Goal: Task Accomplishment & Management: Manage account settings

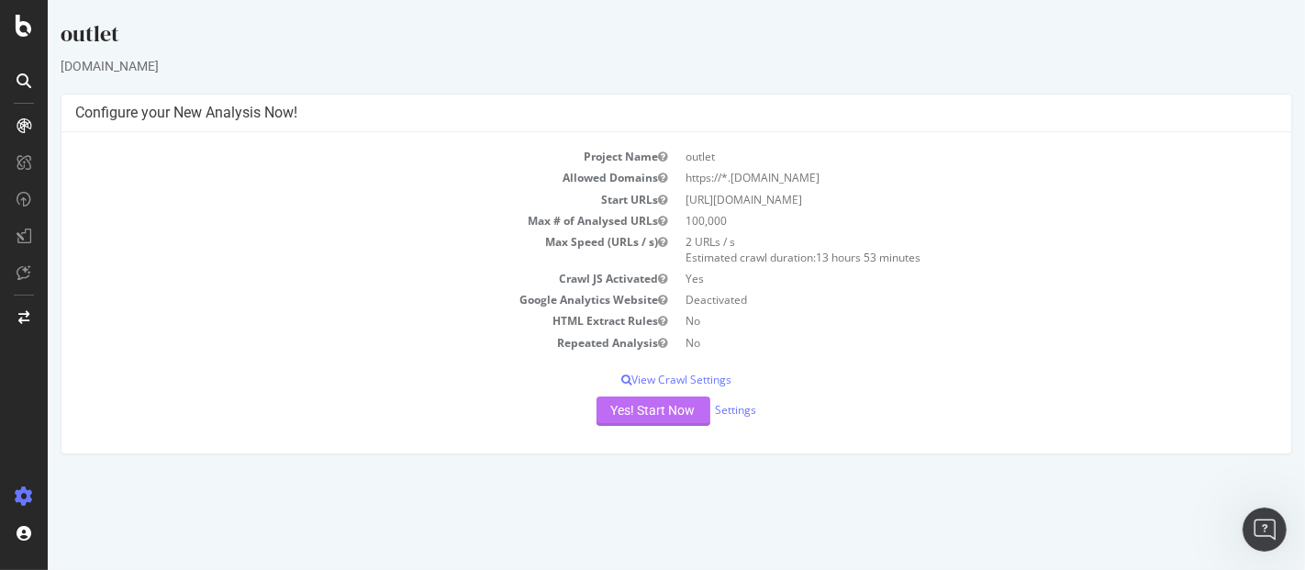
scroll to position [2, 0]
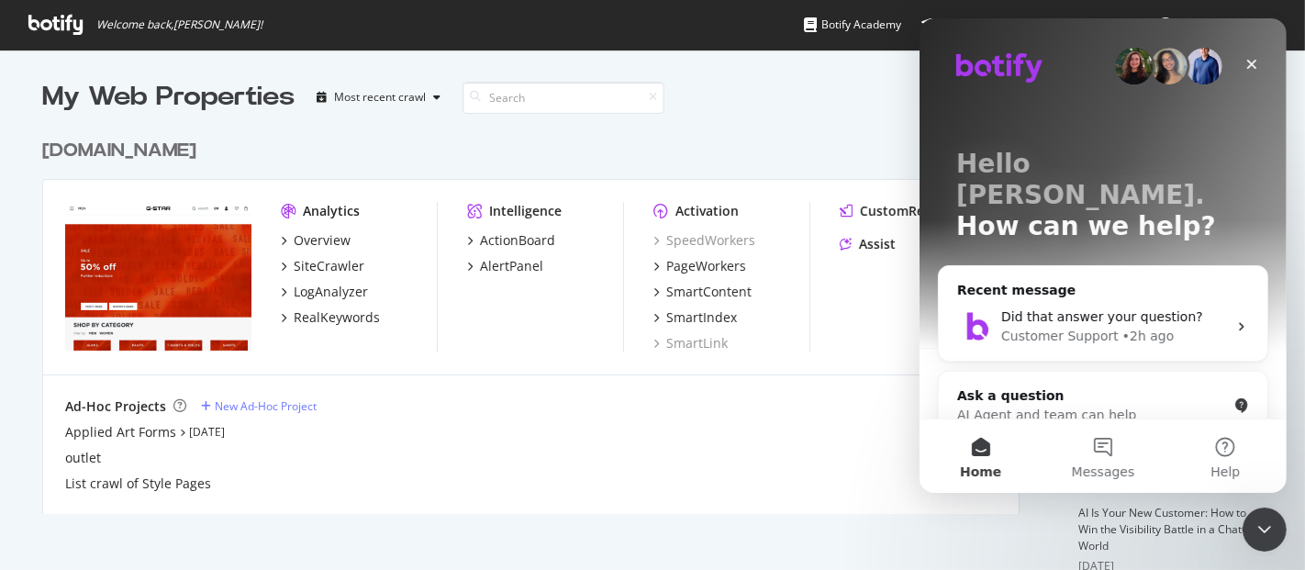
scroll to position [554, 1274]
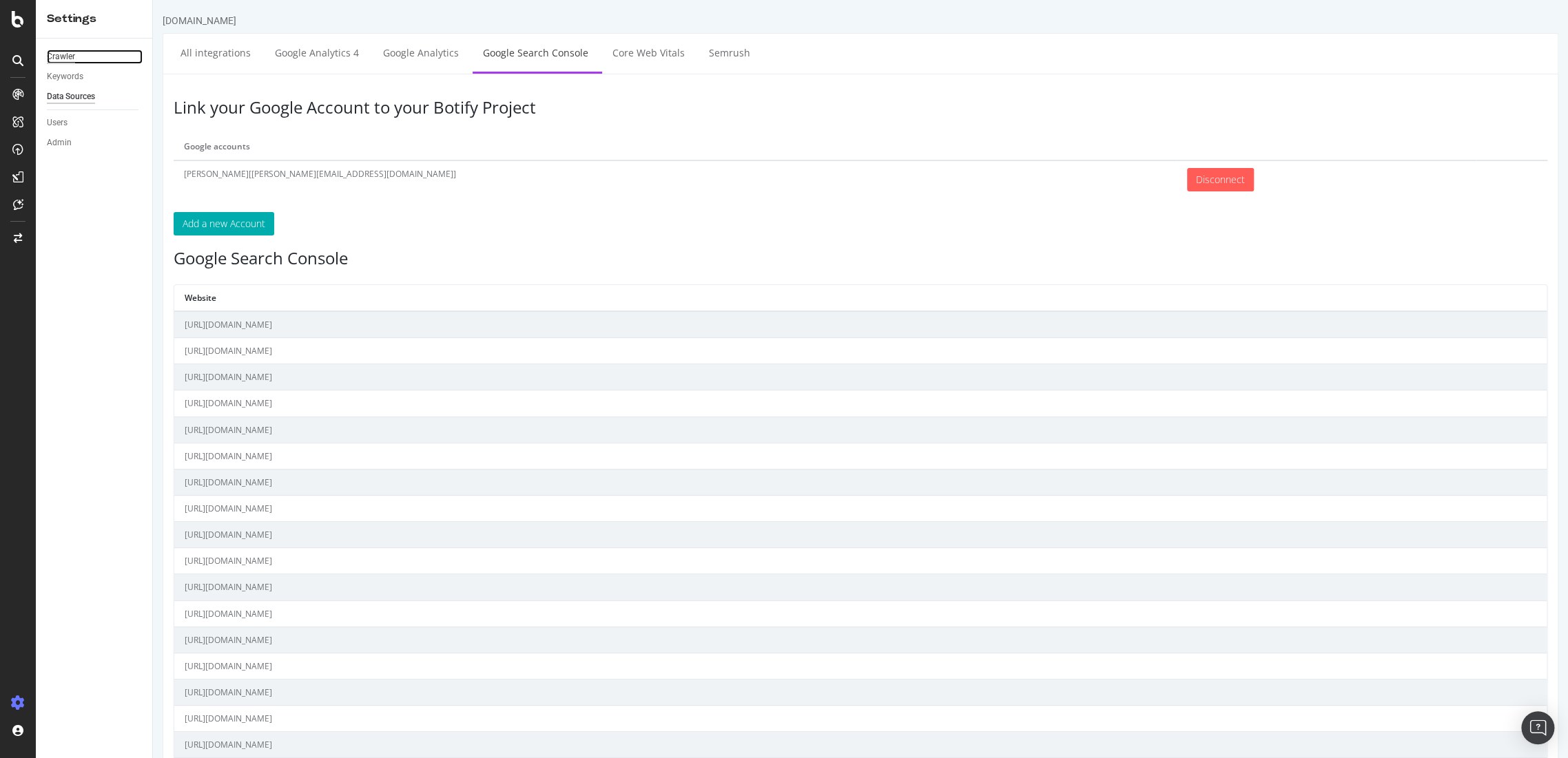
click at [61, 53] on div "Crawler" at bounding box center [61, 56] width 29 height 14
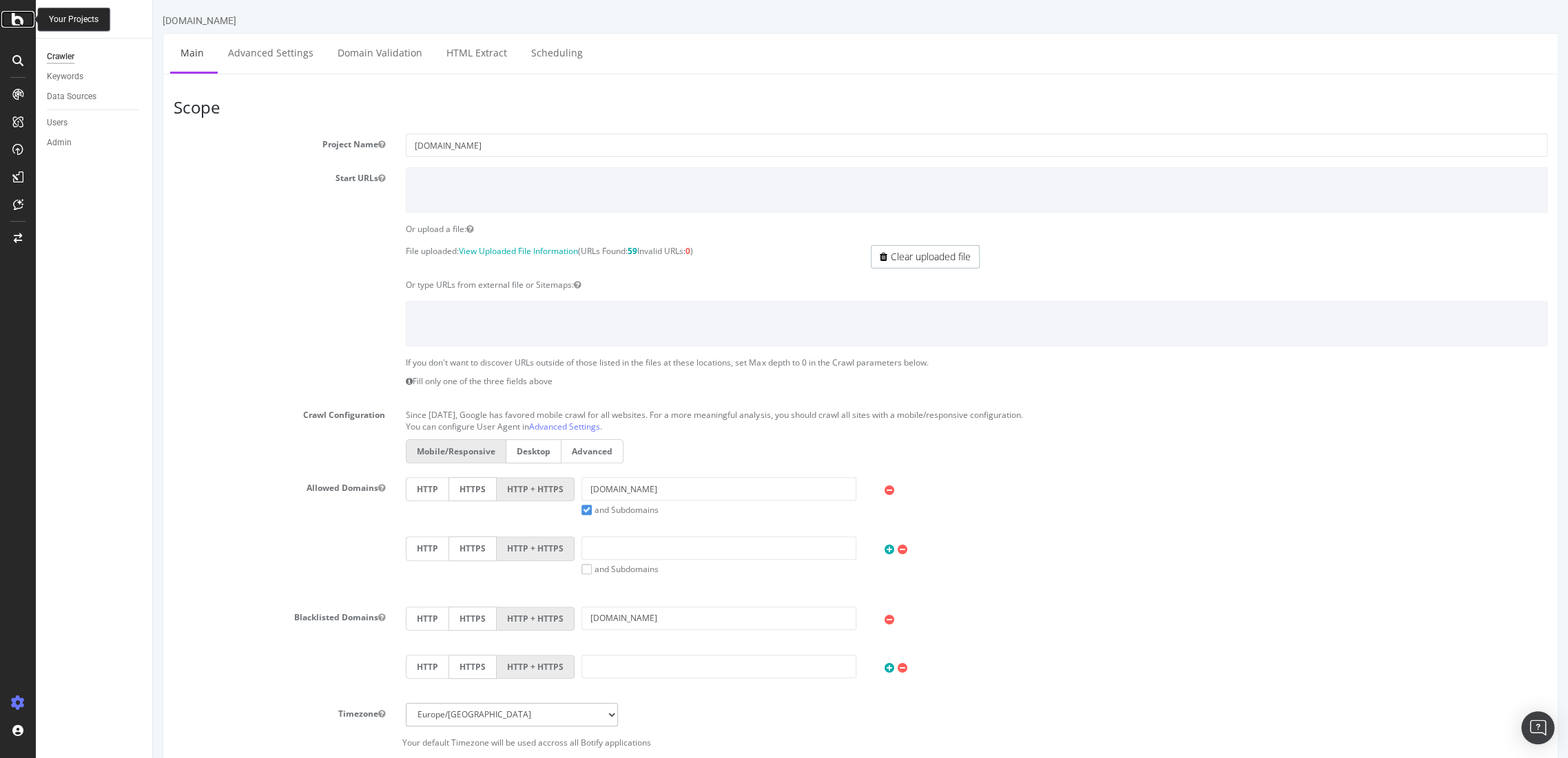
click at [22, 17] on icon at bounding box center [18, 20] width 13 height 17
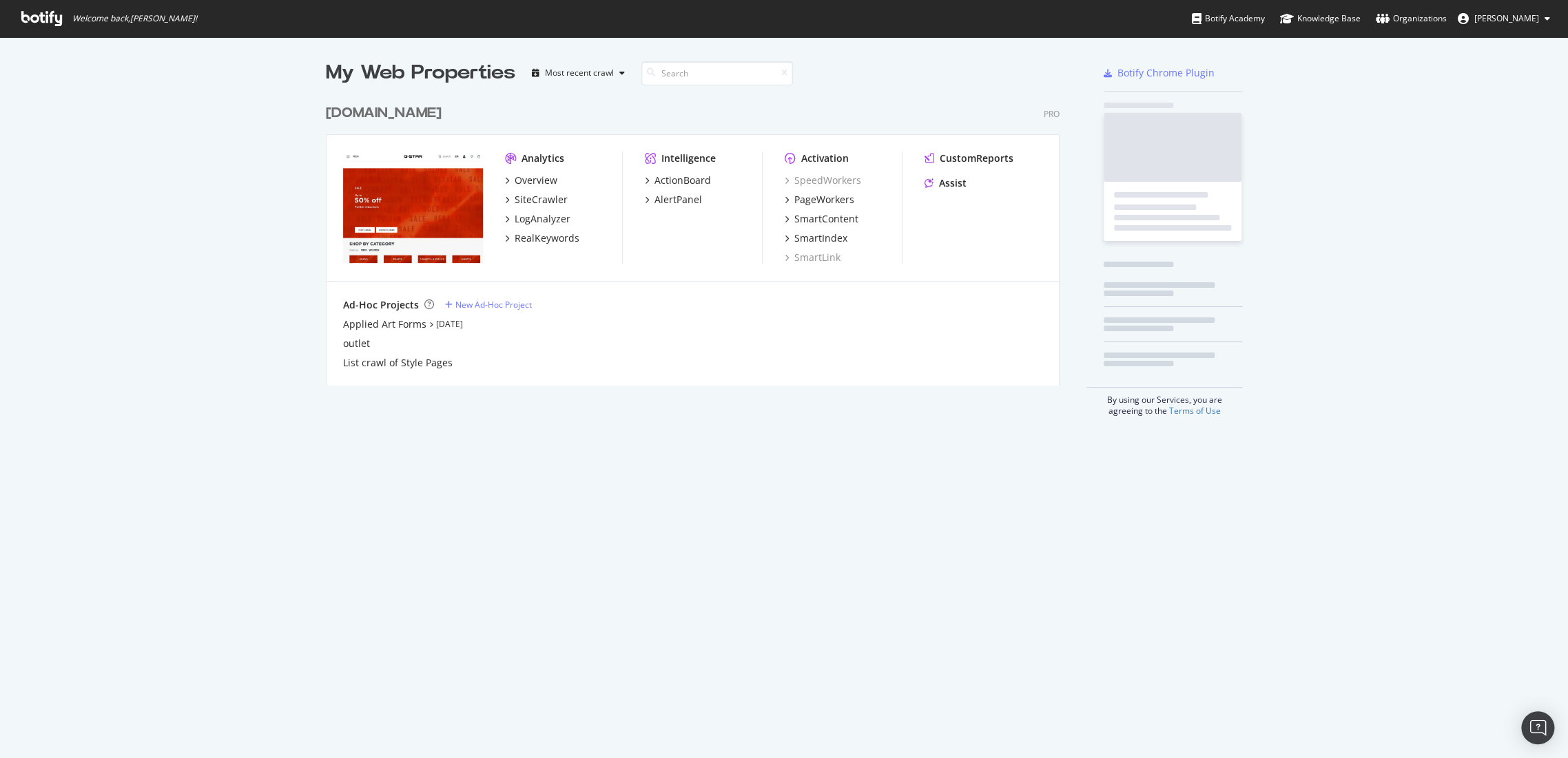
scroll to position [747, 1544]
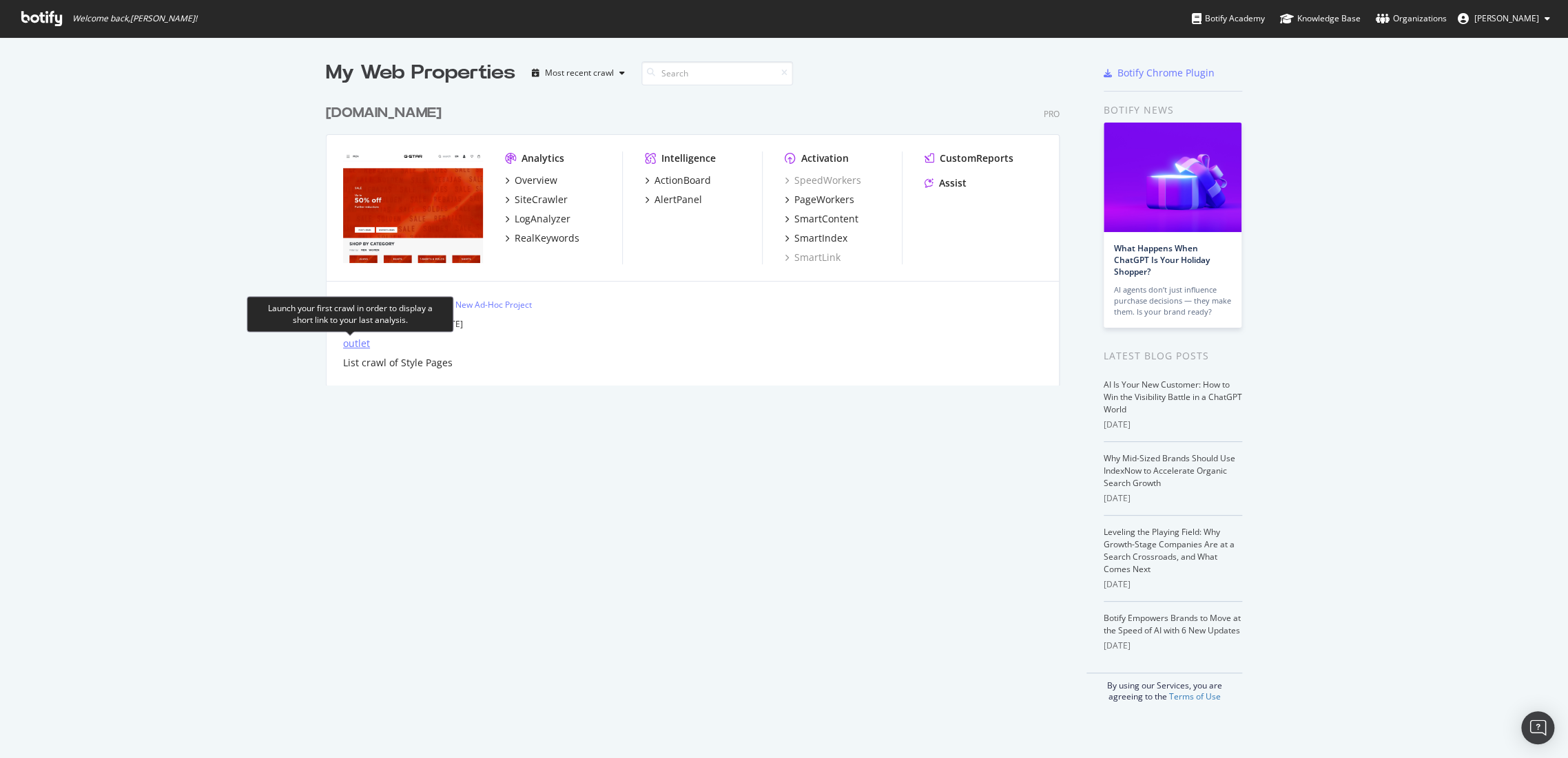
click at [354, 345] on div "outlet" at bounding box center [357, 344] width 27 height 14
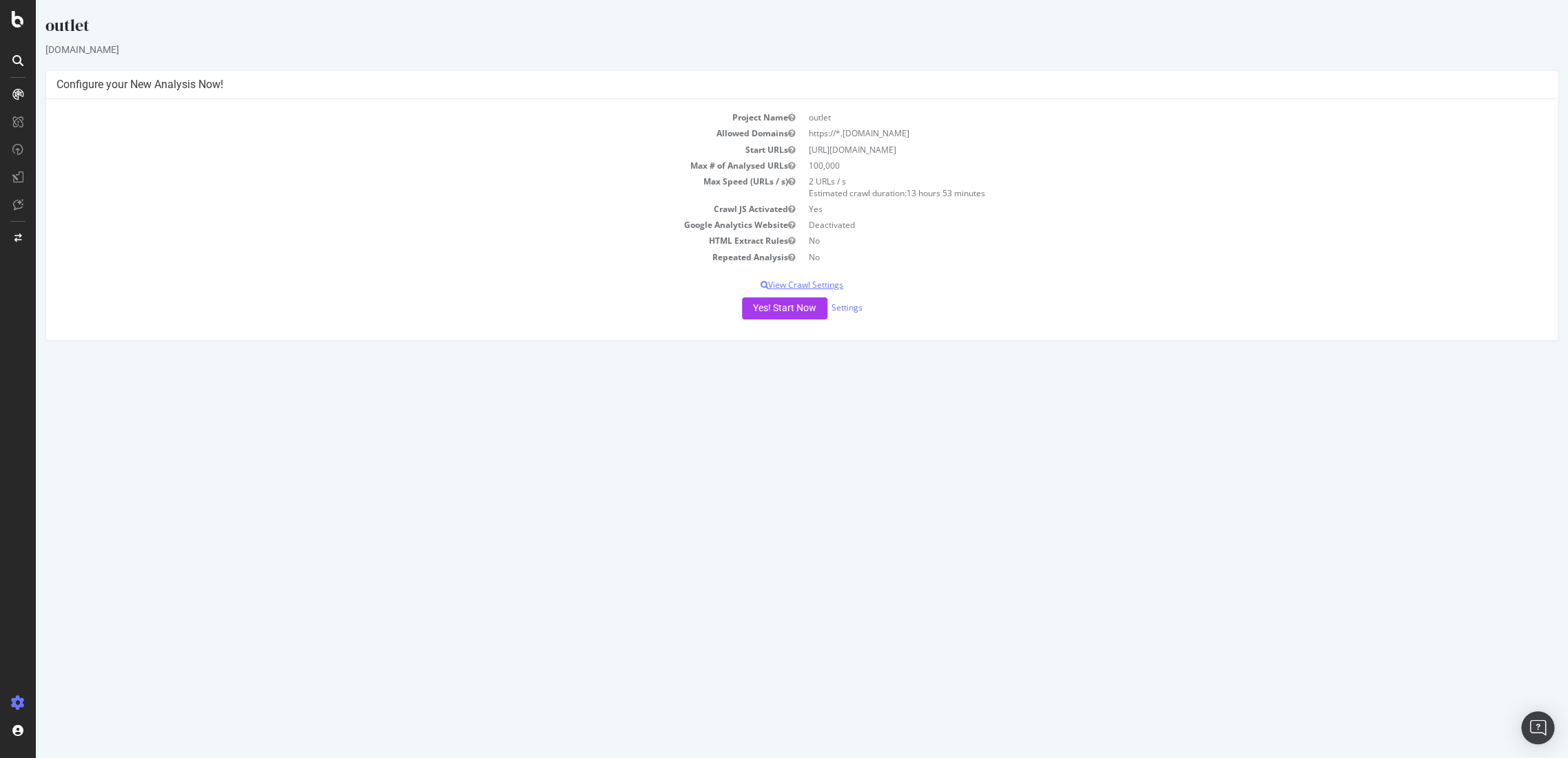
click at [822, 280] on p "View Crawl Settings" at bounding box center [802, 285] width 1491 height 12
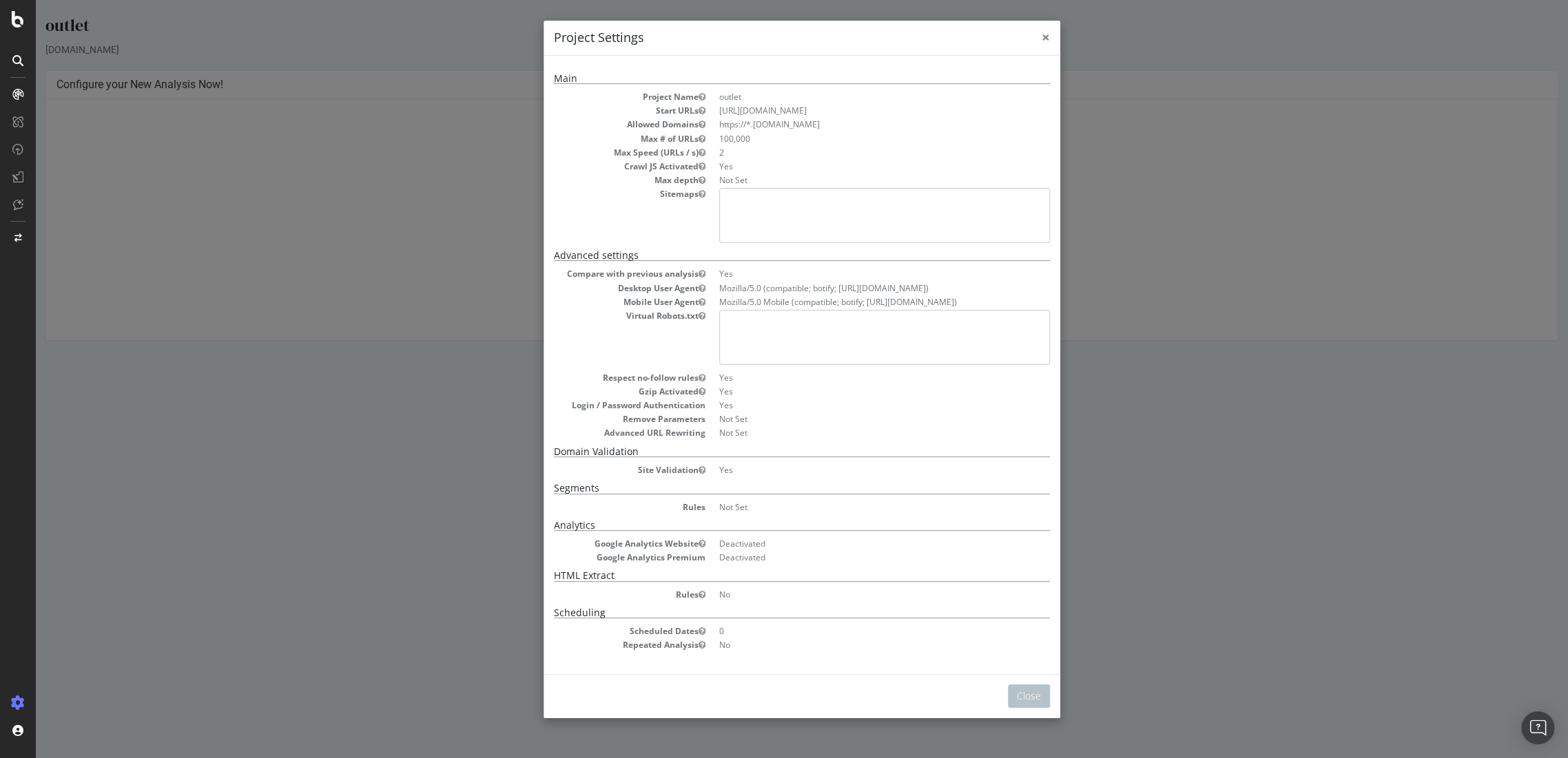
click at [1042, 38] on span "×" at bounding box center [1045, 38] width 8 height 20
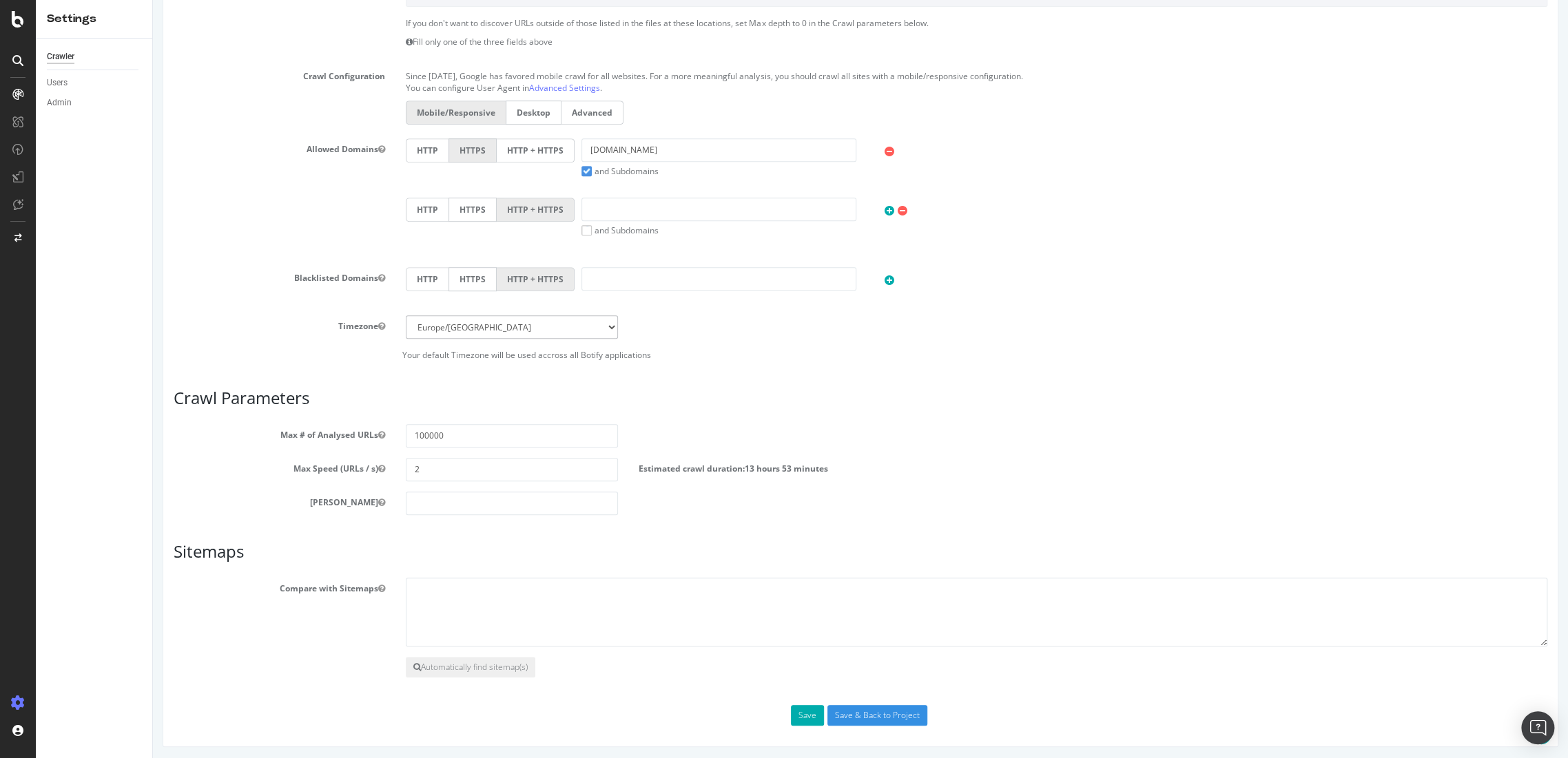
scroll to position [402, 0]
